Goal: Task Accomplishment & Management: Use online tool/utility

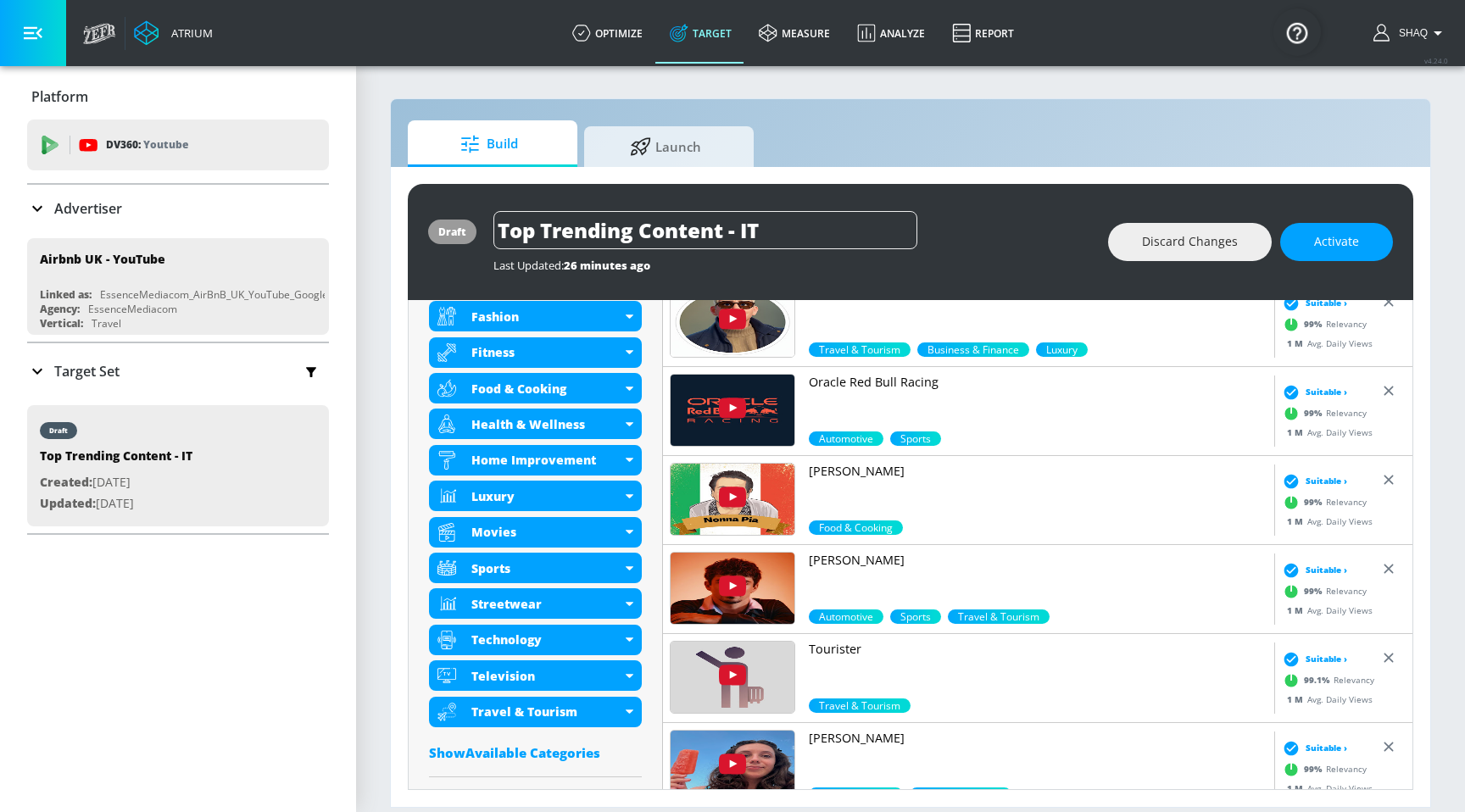
scroll to position [835, 0]
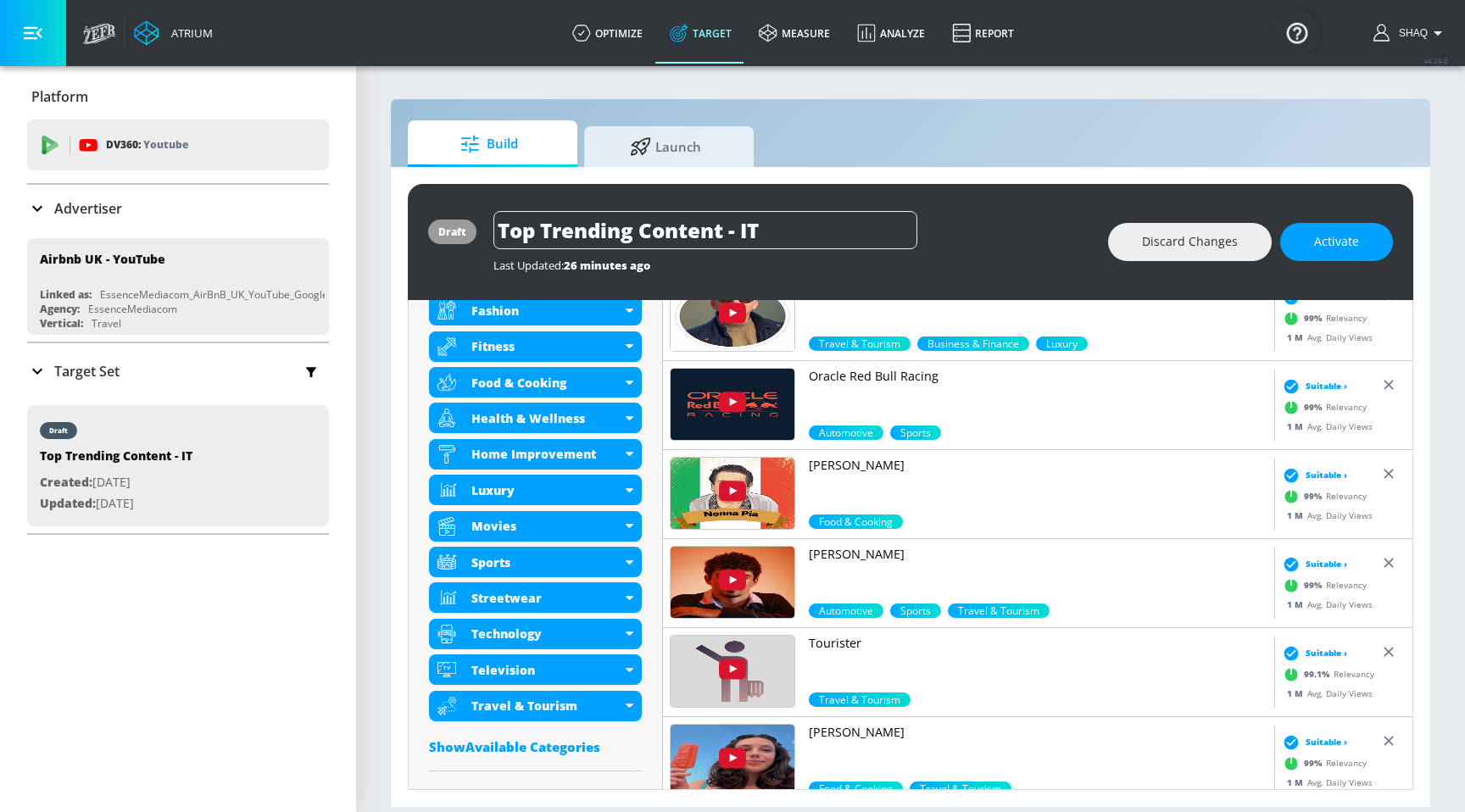
click at [689, 29] on icon at bounding box center [679, 33] width 19 height 19
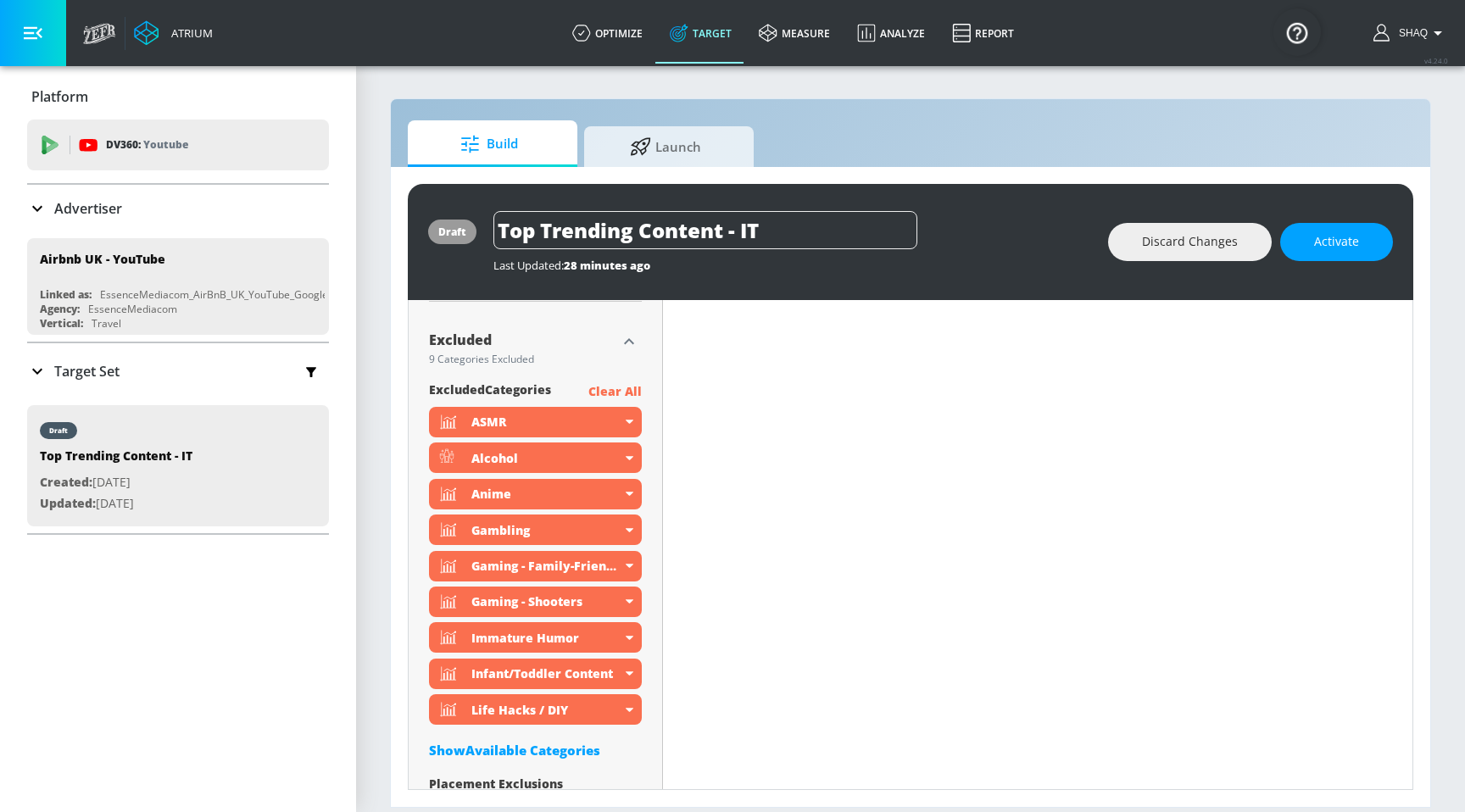
scroll to position [1289, 0]
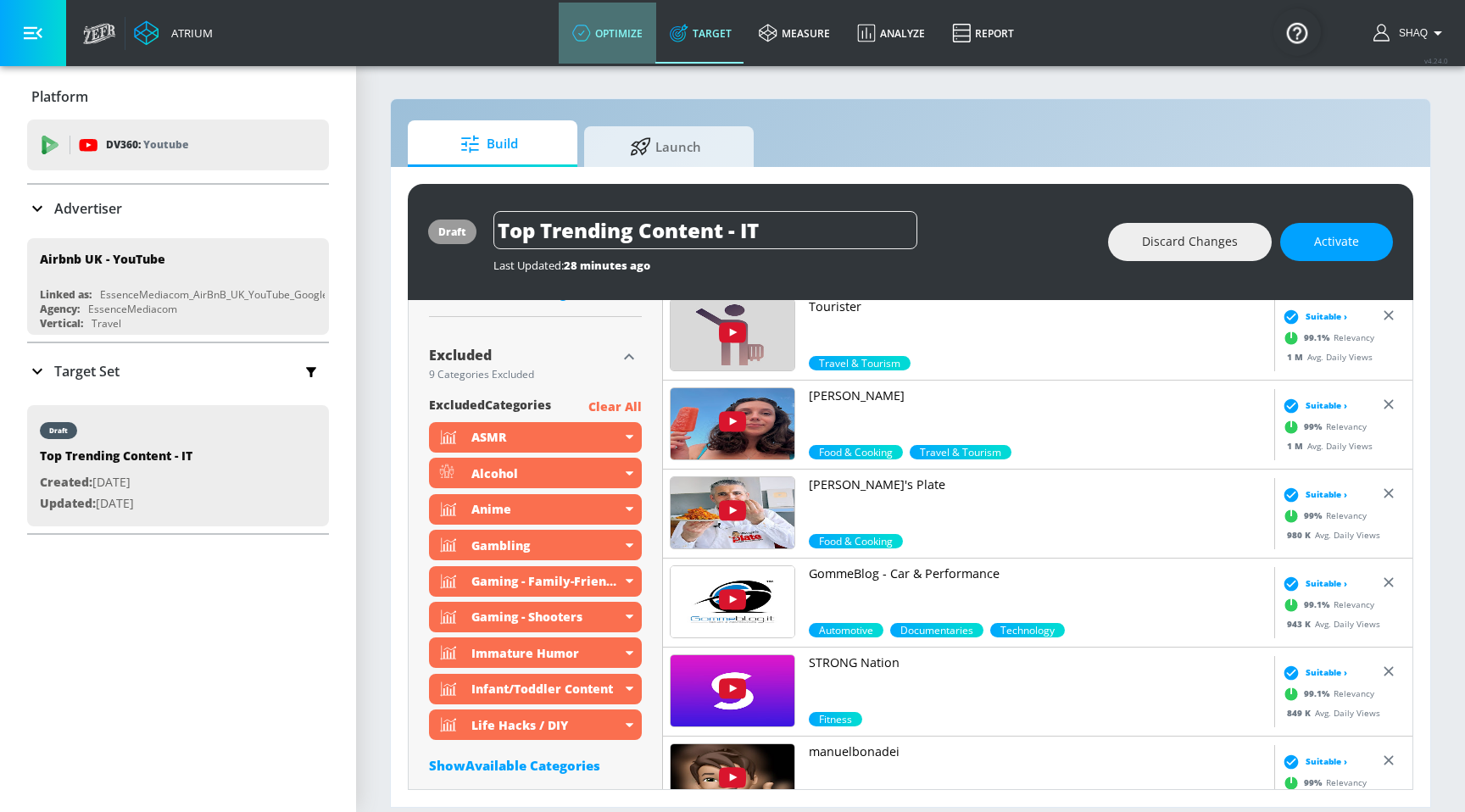
click at [602, 47] on link "optimize" at bounding box center [607, 33] width 97 height 61
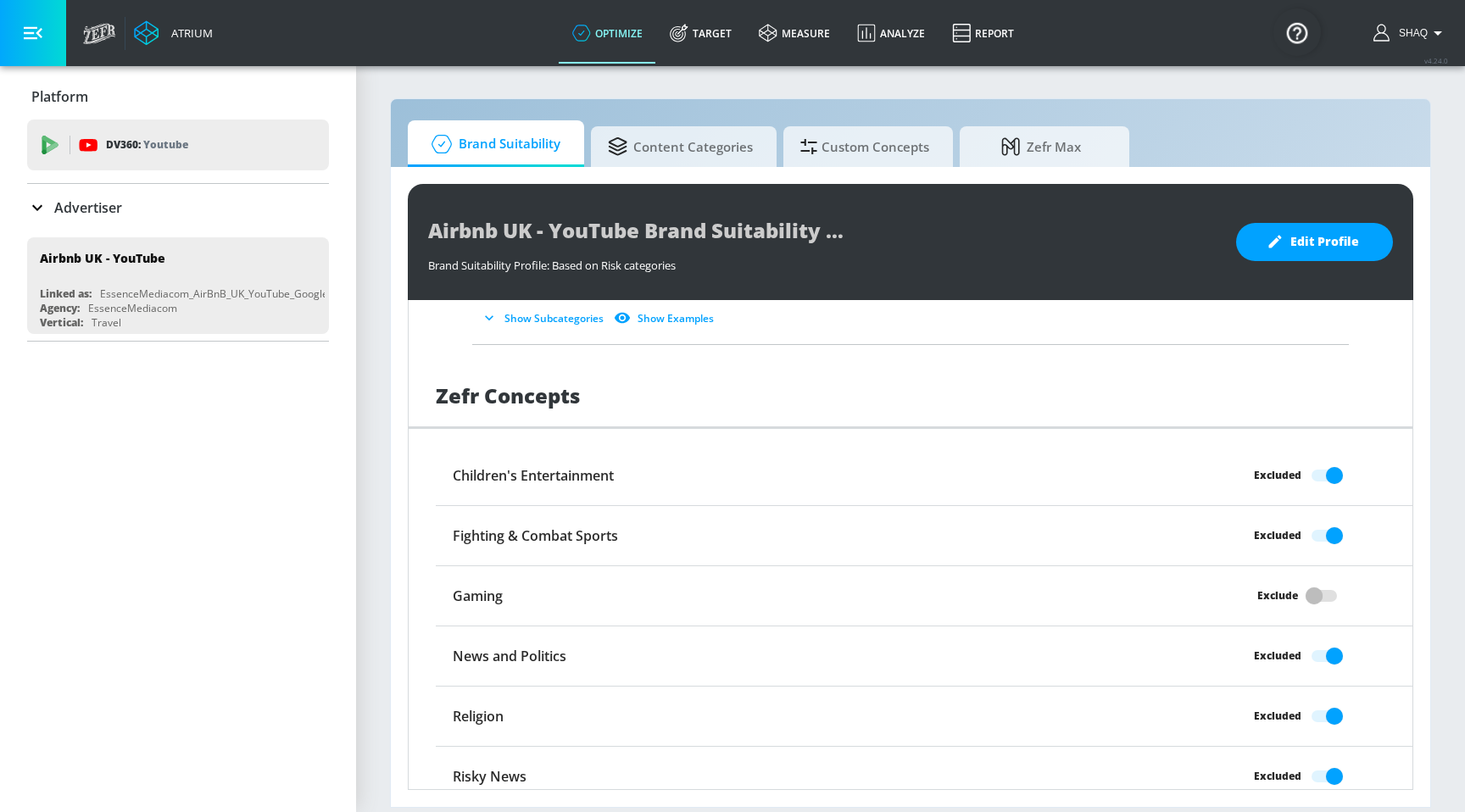
scroll to position [1295, 0]
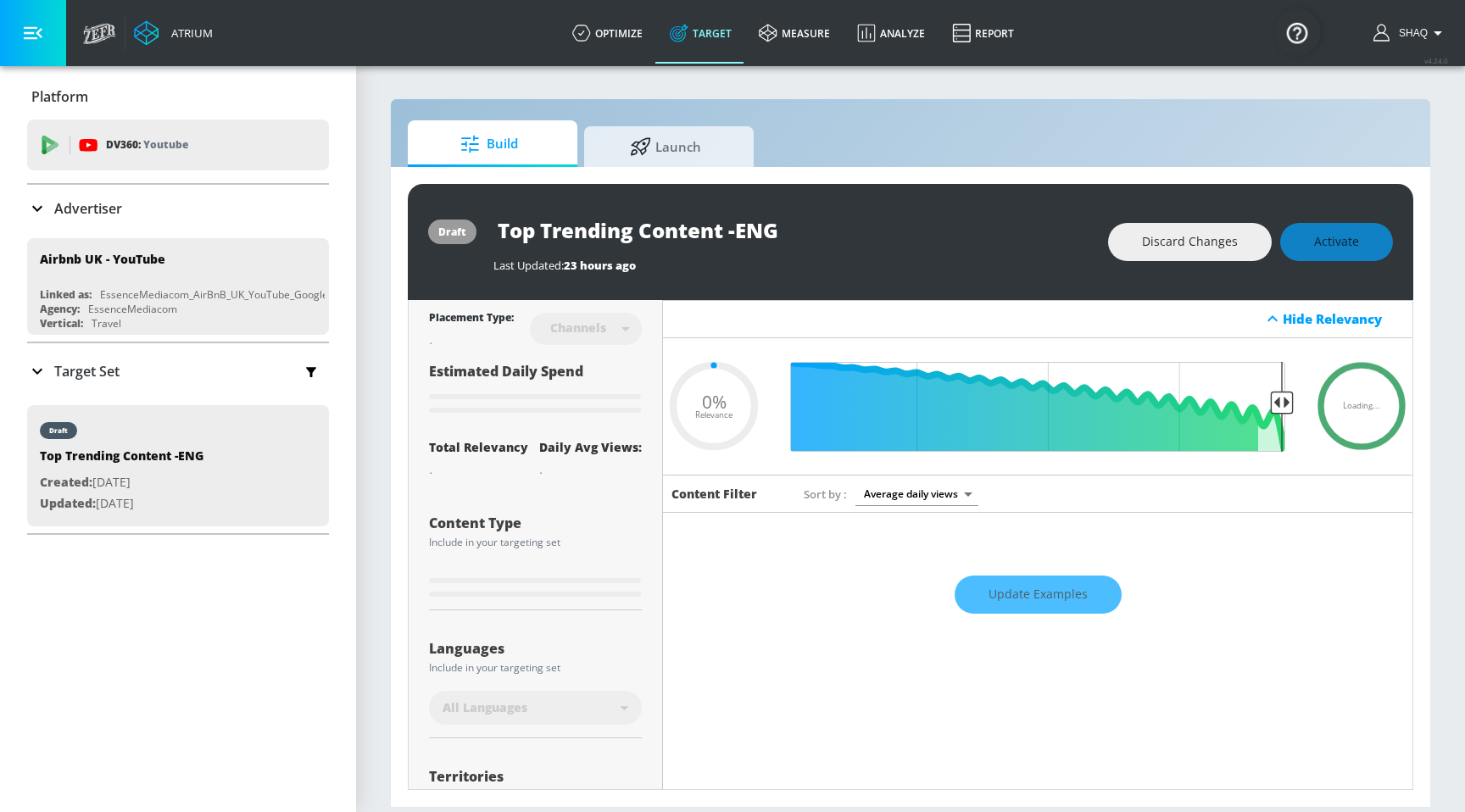
type input "0.05"
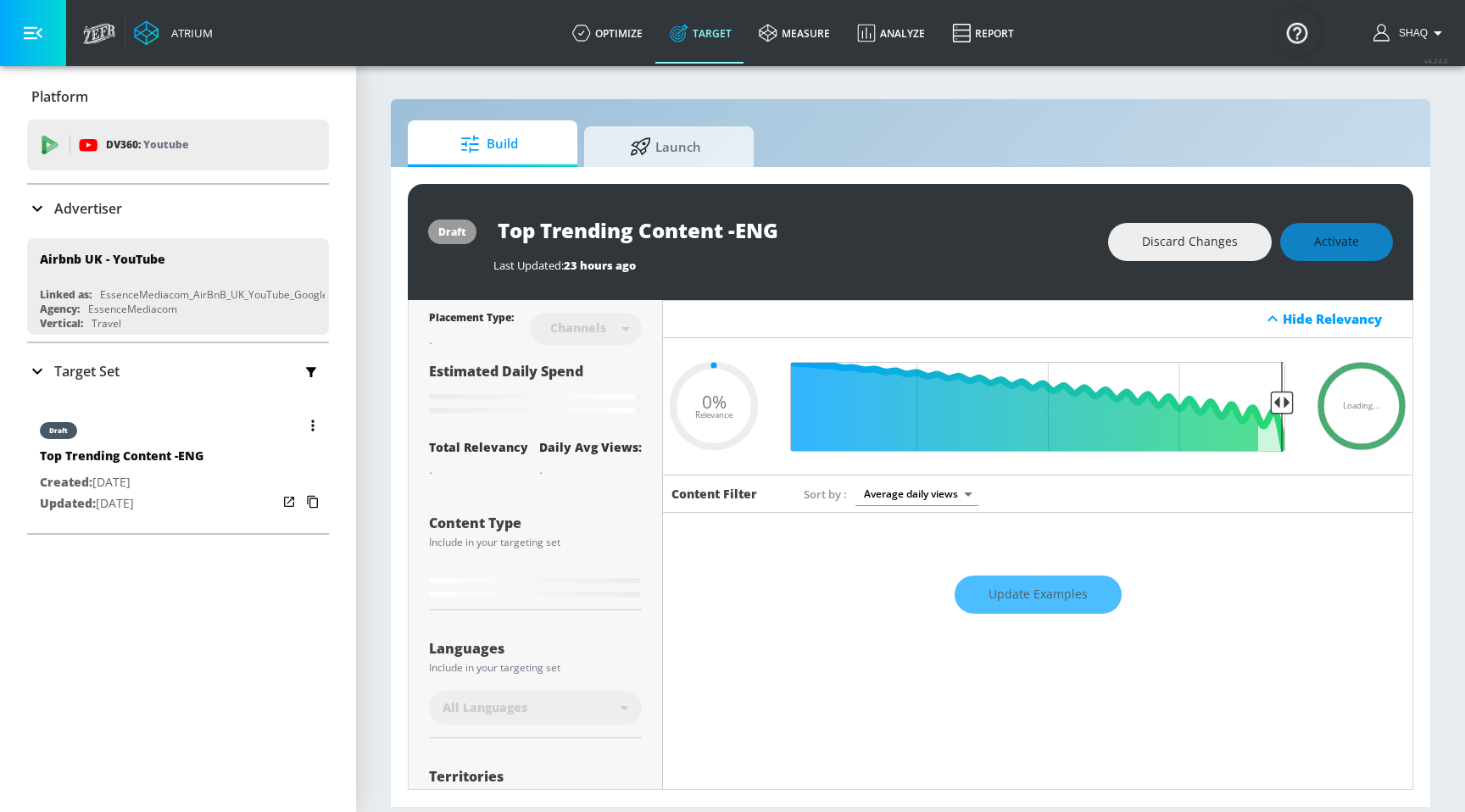
type input "Top Trending Content - IT"
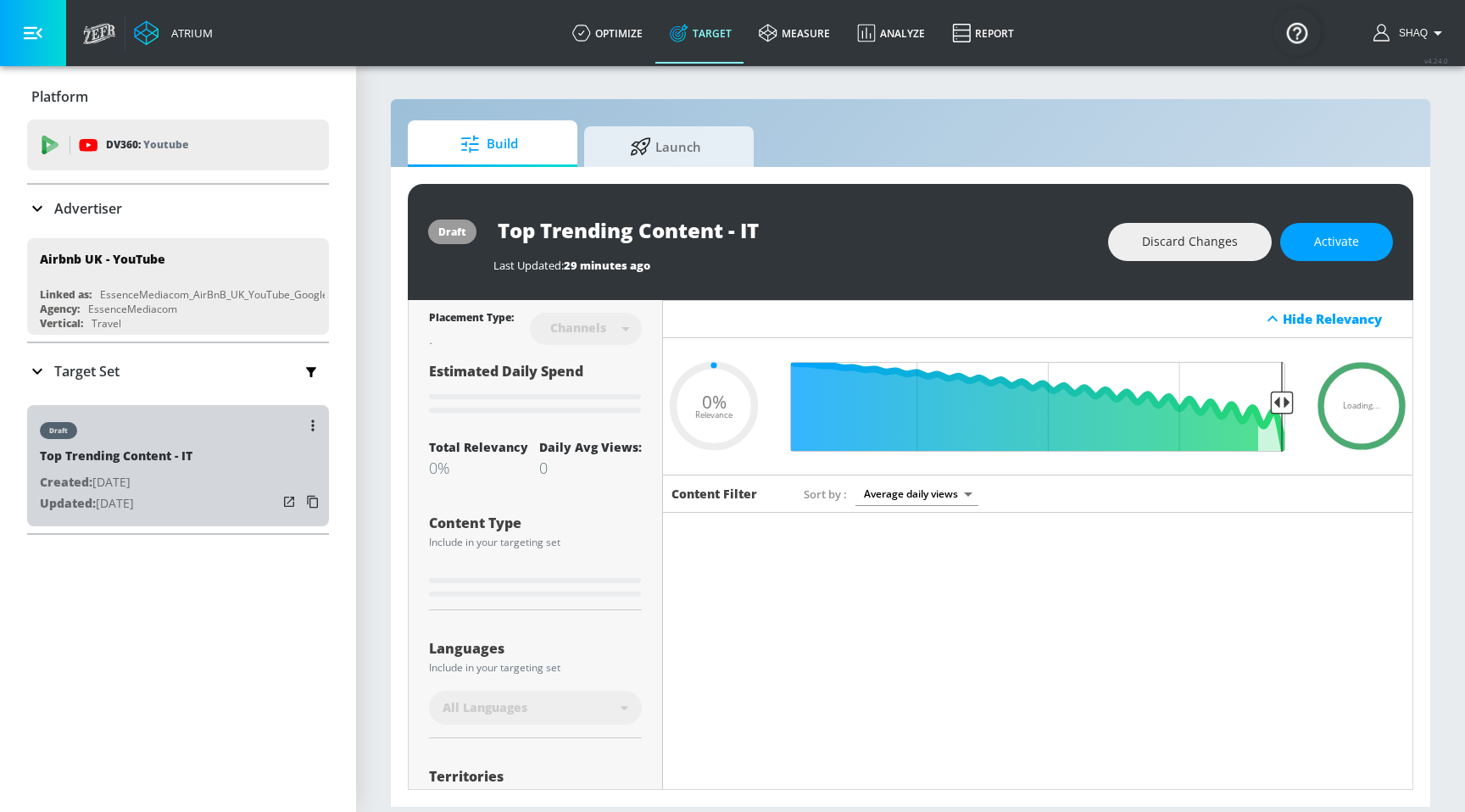
click at [243, 456] on div "draft Top Trending Content - IT Created: Aug. 27, 2025 Updated: Aug. 29, 2025" at bounding box center [178, 466] width 302 height 122
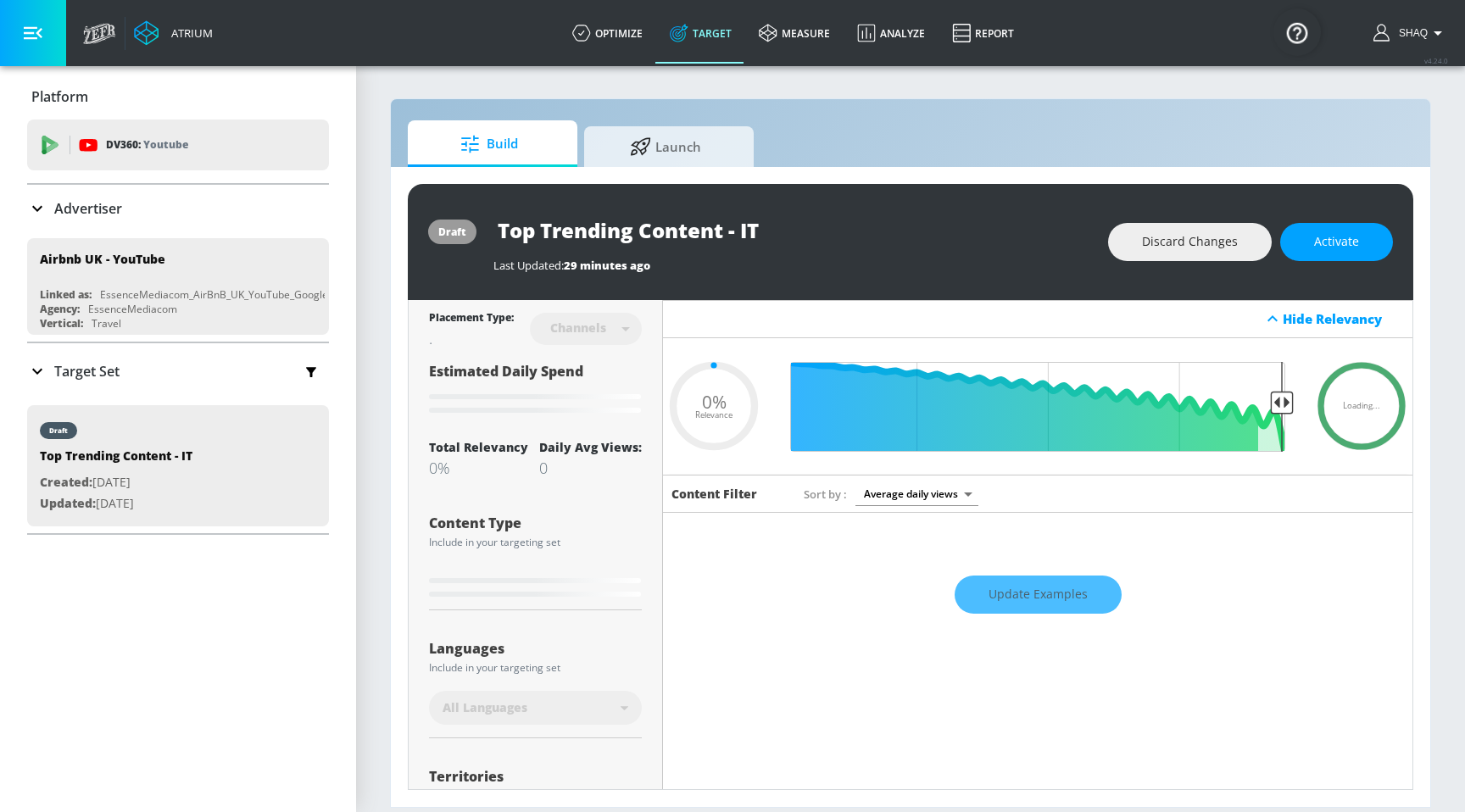
type input "0.75"
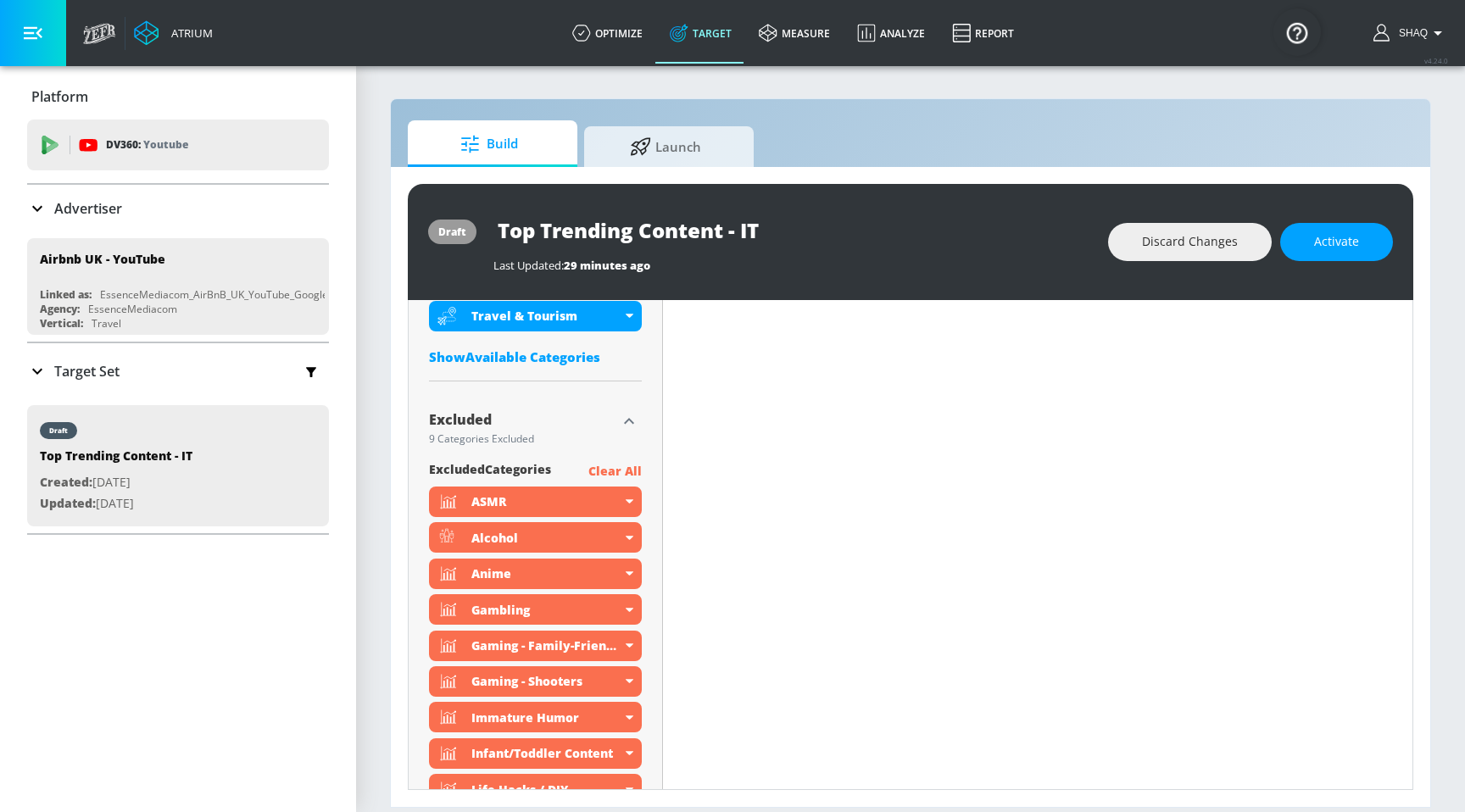
scroll to position [1372, 0]
